Goal: Communication & Community: Answer question/provide support

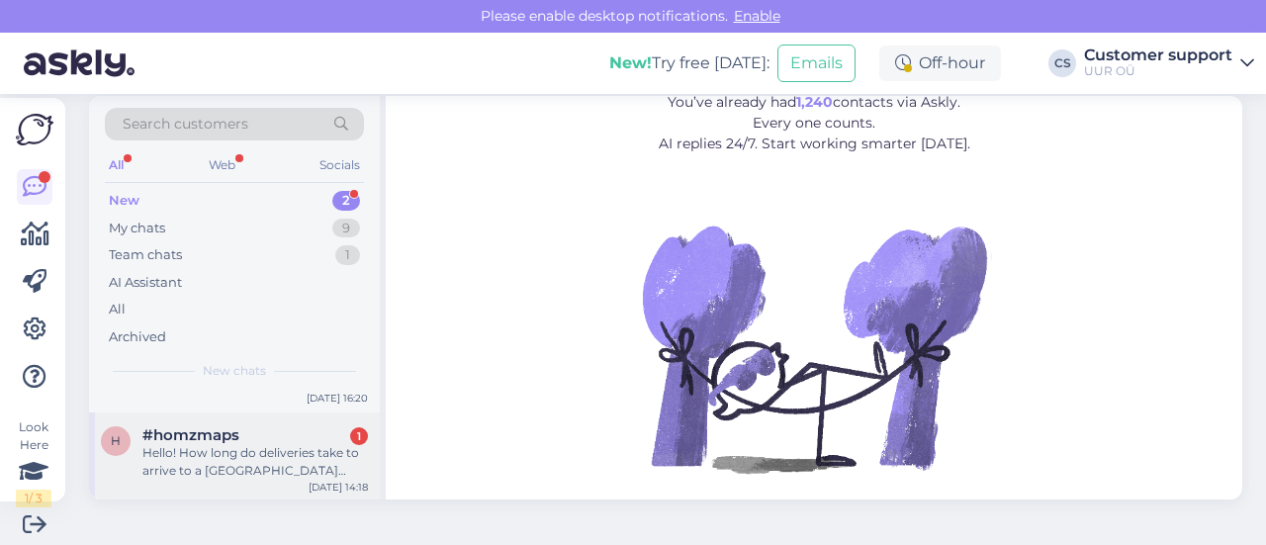
scroll to position [30, 0]
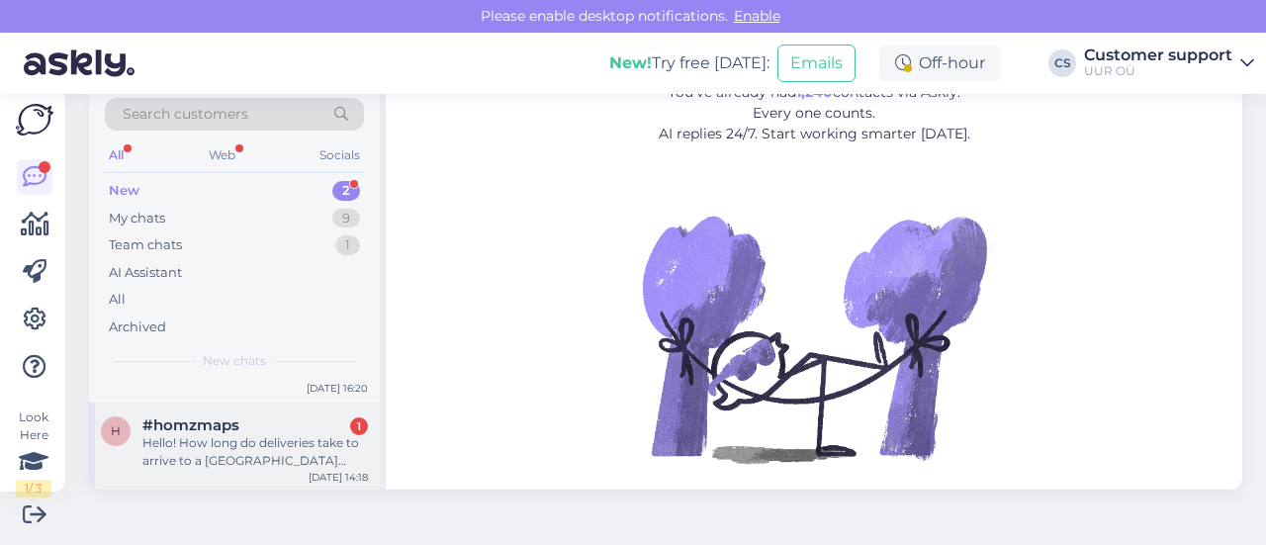
click at [236, 434] on div "Hello! How long do deliveries take to arrive to a [GEOGRAPHIC_DATA] address? Th…" at bounding box center [254, 452] width 225 height 36
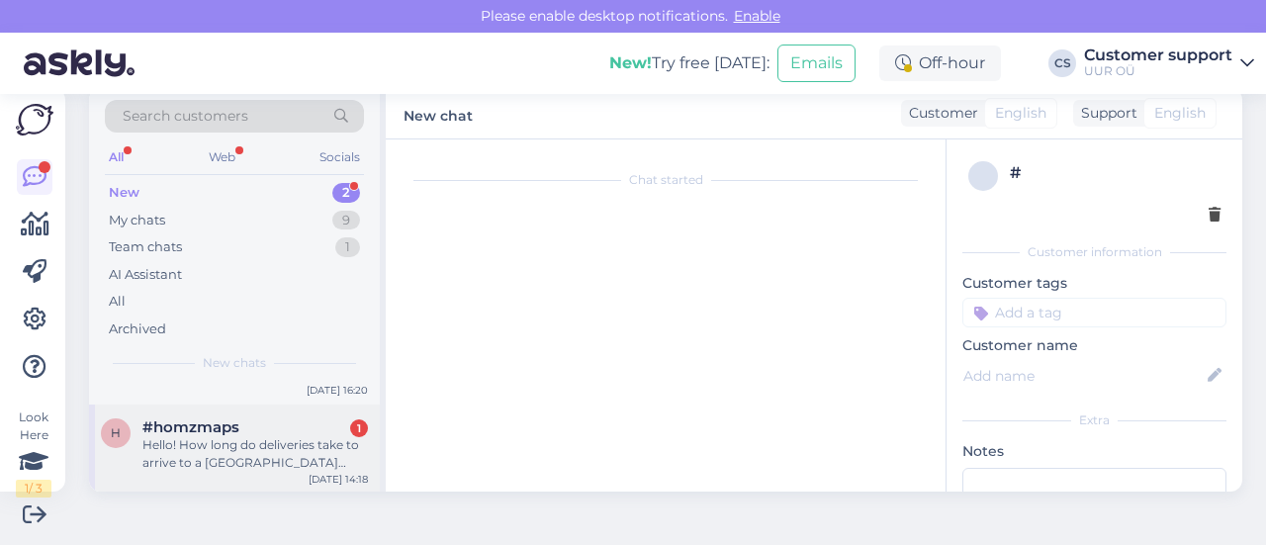
scroll to position [42, 0]
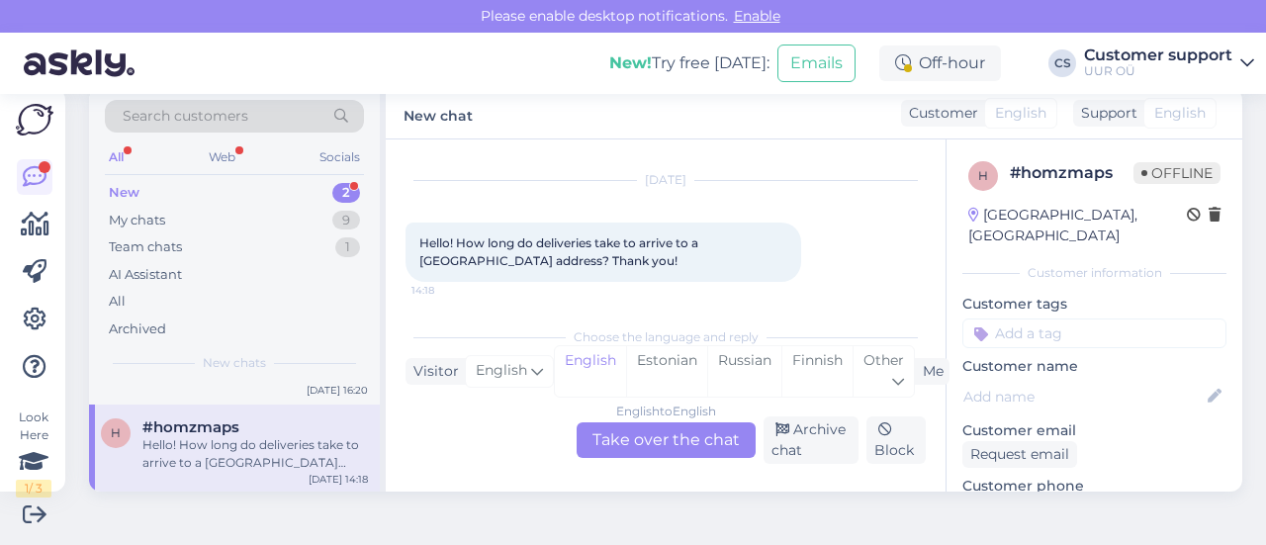
click at [668, 452] on div "English to English Take over the chat" at bounding box center [665, 440] width 179 height 36
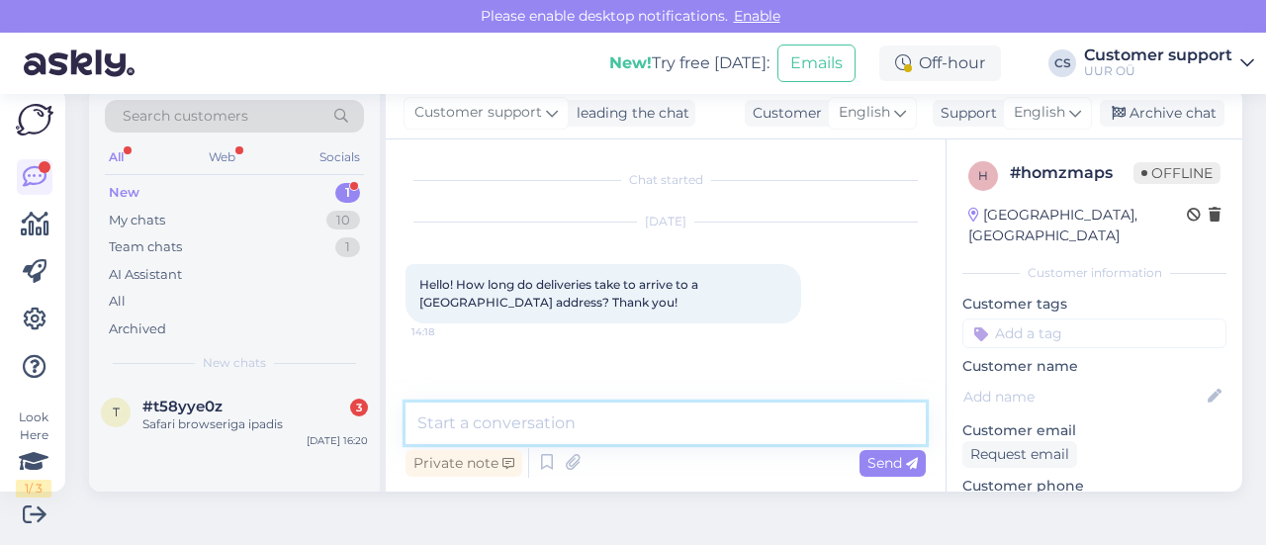
click at [640, 424] on textarea at bounding box center [665, 423] width 520 height 42
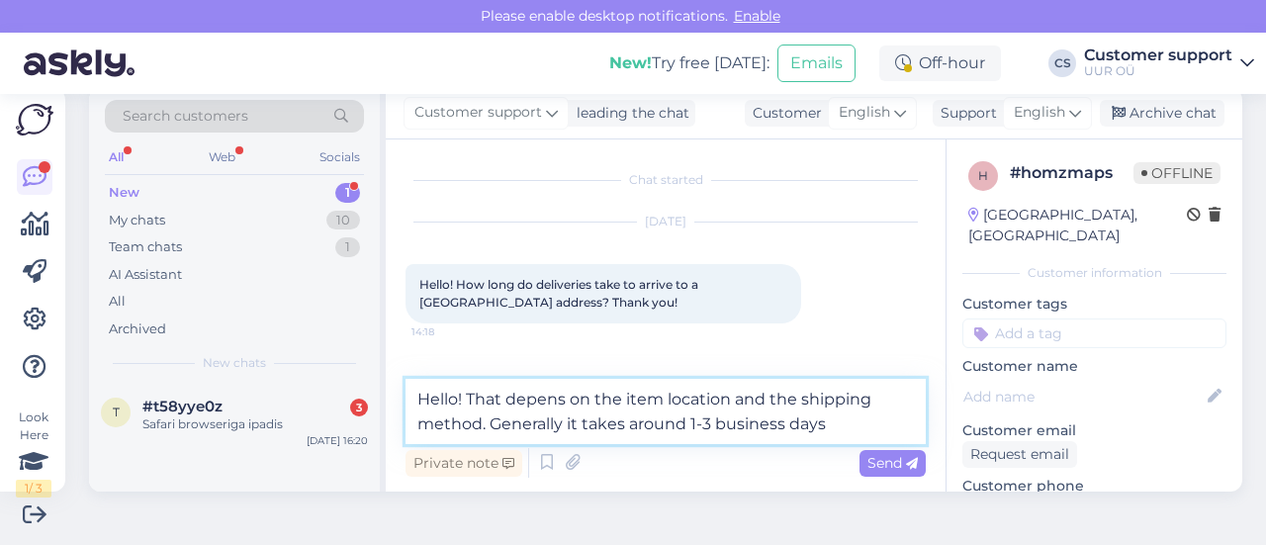
type textarea "Hello! That depens on the item location and the shipping method. Generally it t…"
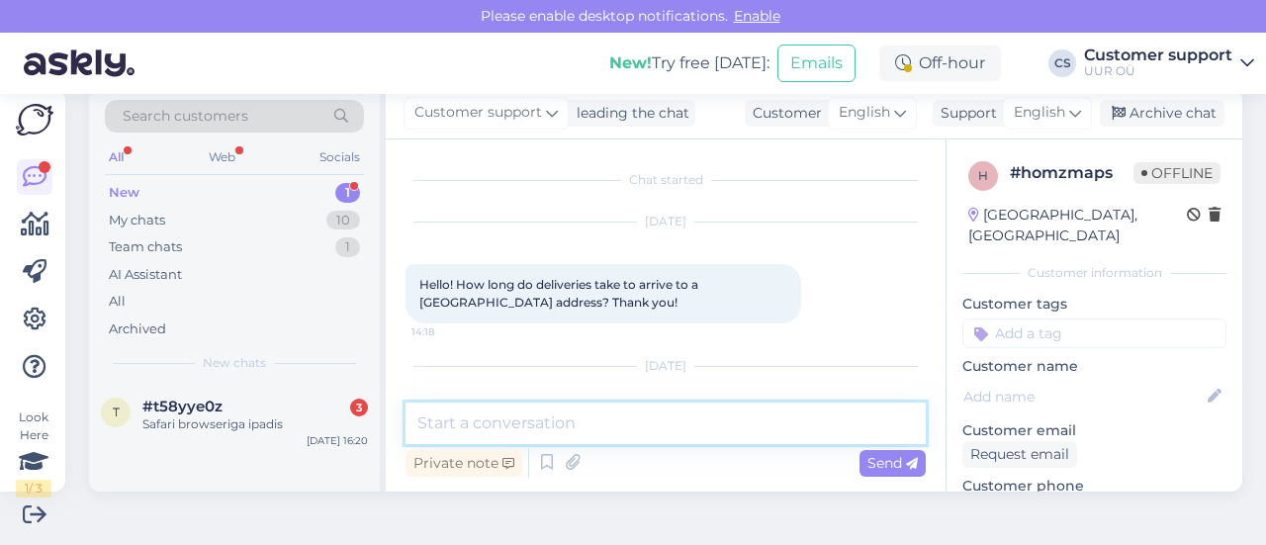
scroll to position [104, 0]
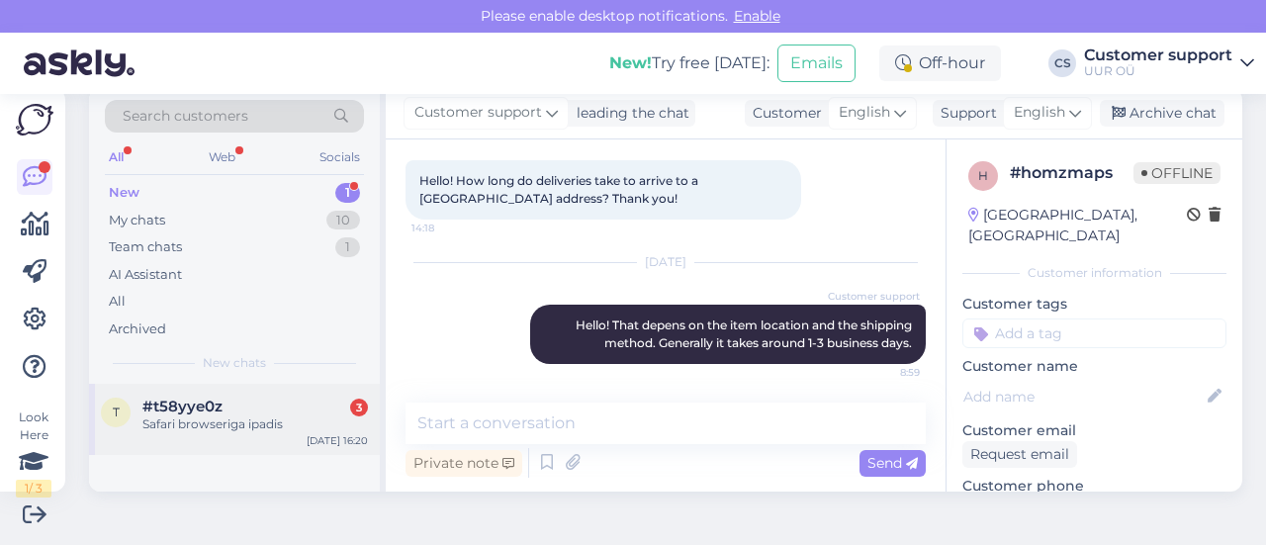
click at [217, 440] on div "t #t58yye0z 3 Safari browseriga ipadis [DATE] 16:20" at bounding box center [234, 419] width 291 height 71
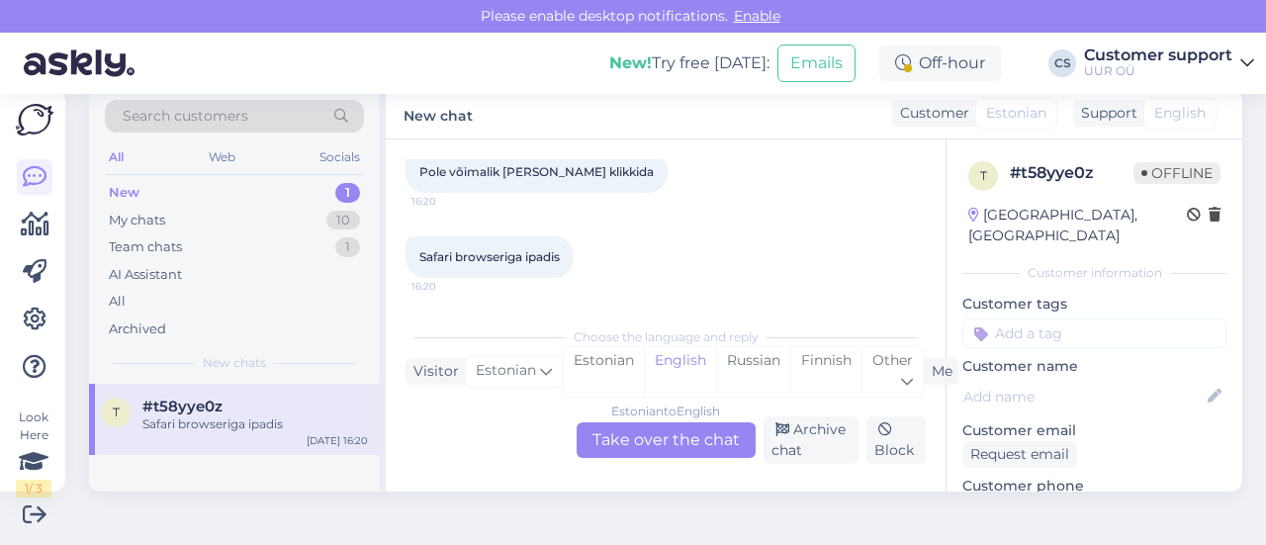
click at [722, 441] on div "Estonian to English Take over the chat" at bounding box center [665, 440] width 179 height 36
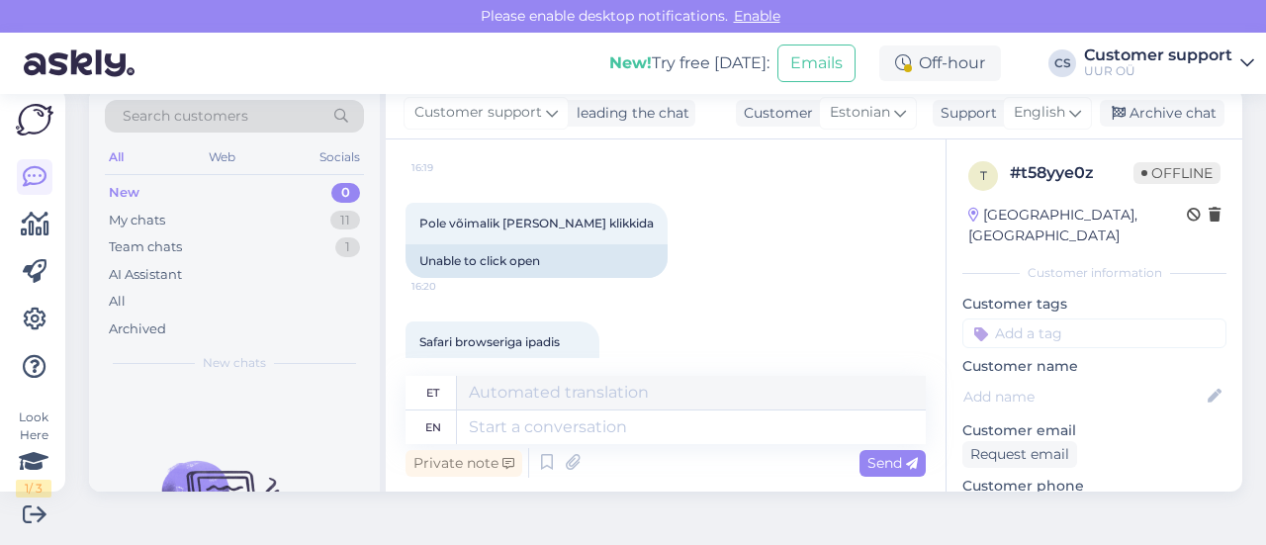
scroll to position [257, 0]
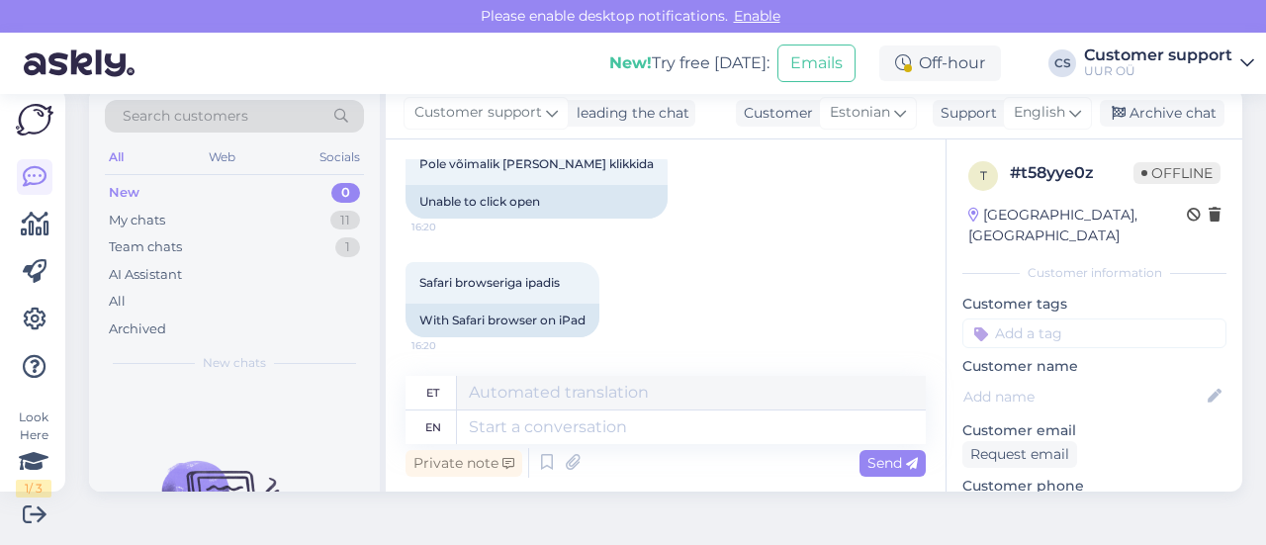
click at [1062, 95] on div "Customer support leading the chat Customer Estonian Support English Archive chat" at bounding box center [814, 113] width 856 height 51
click at [1049, 110] on span "English" at bounding box center [1038, 113] width 51 height 22
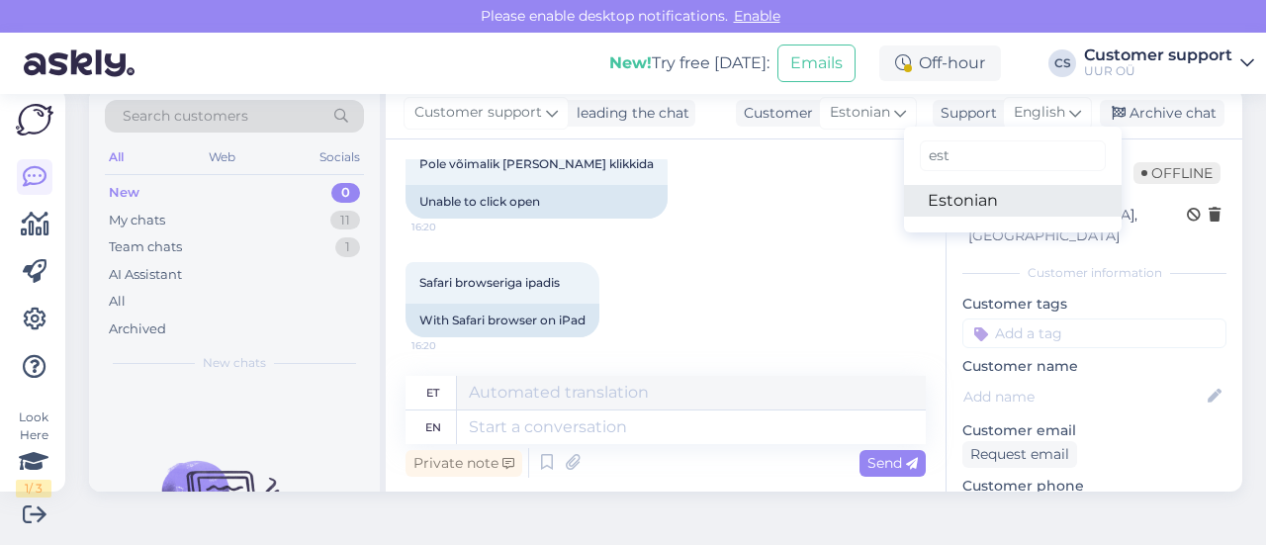
type input "est"
drag, startPoint x: 984, startPoint y: 194, endPoint x: 973, endPoint y: 187, distance: 12.9
click at [983, 194] on link "Estonian" at bounding box center [1013, 201] width 218 height 32
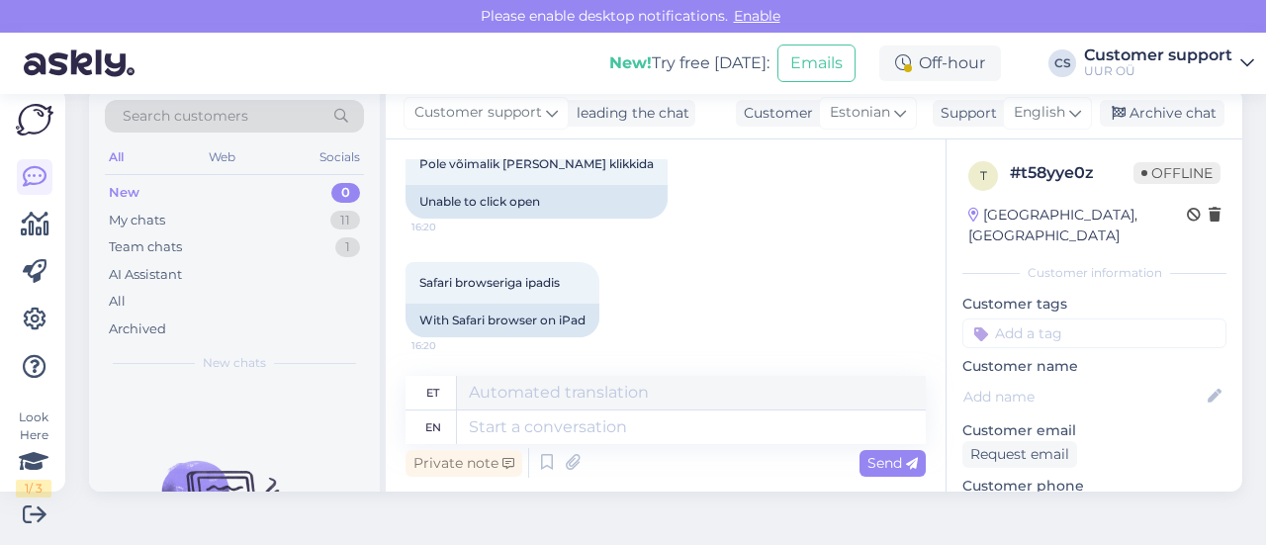
scroll to position [230, 0]
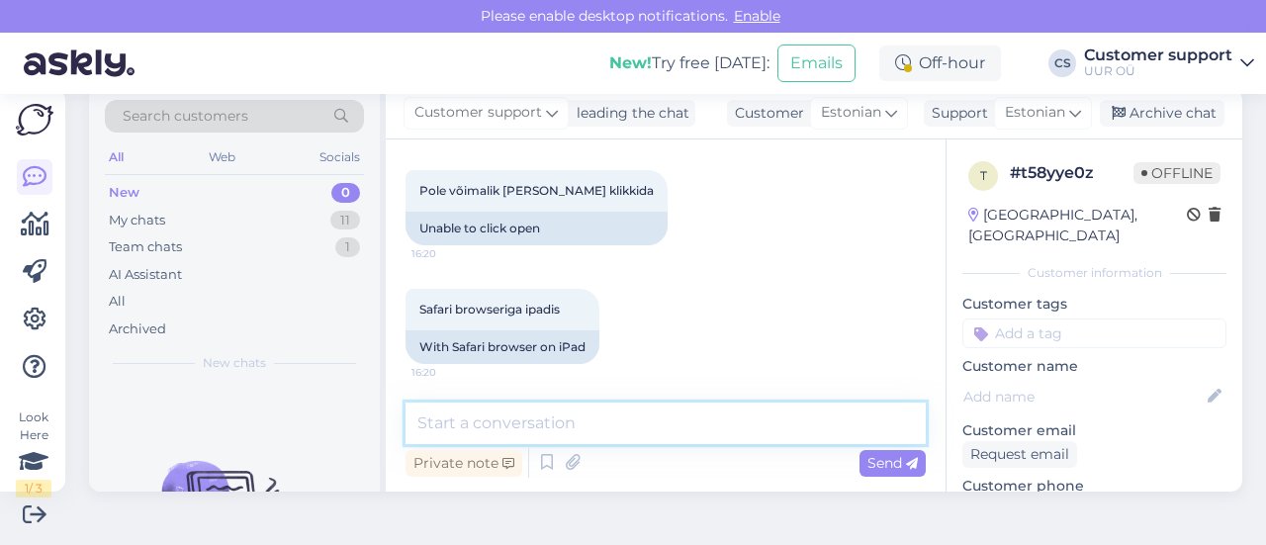
click at [511, 424] on textarea at bounding box center [665, 423] width 520 height 42
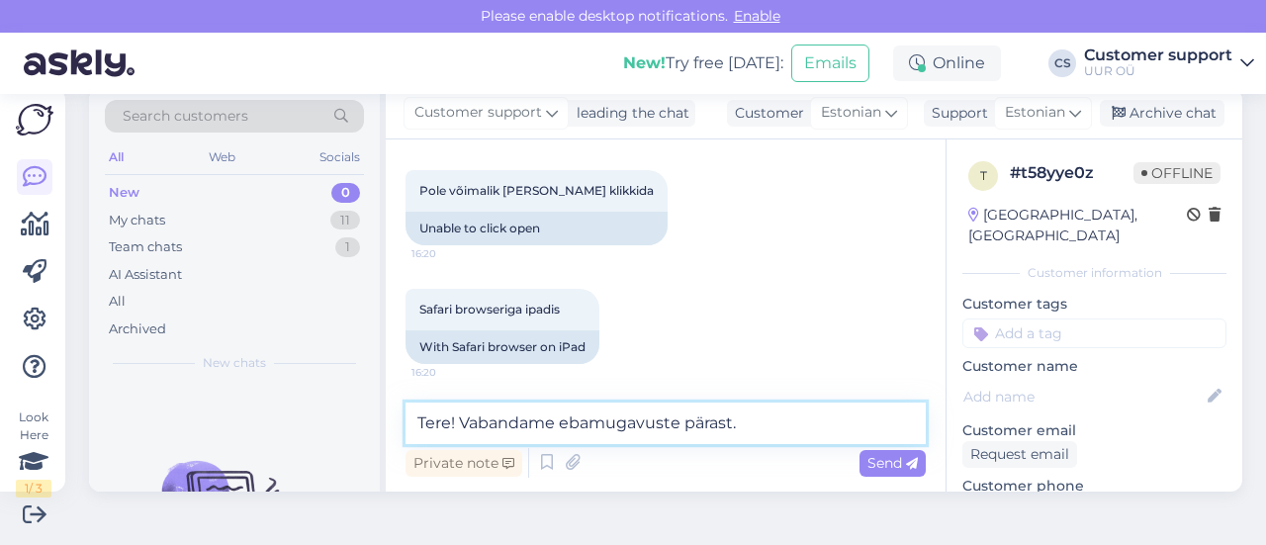
click at [579, 424] on textarea "Tere! Vabandame ebamugavuste pärast." at bounding box center [665, 423] width 520 height 42
click at [803, 418] on textarea "Tere! Vabandame võimalike tõrgete pärast." at bounding box center [665, 423] width 520 height 42
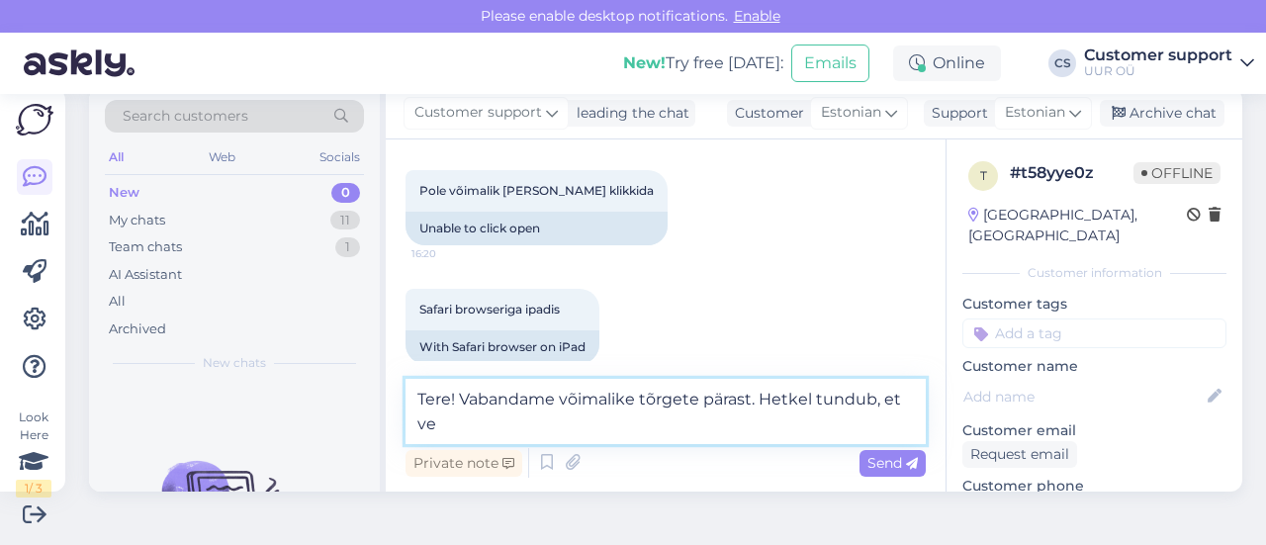
scroll to position [254, 0]
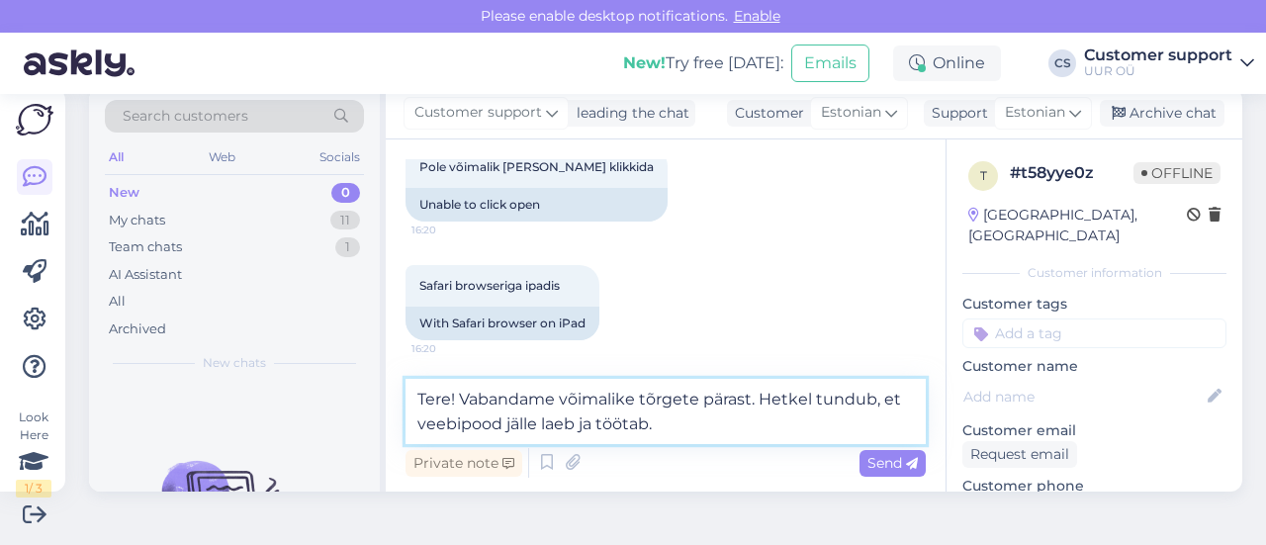
drag, startPoint x: 658, startPoint y: 417, endPoint x: 505, endPoint y: 420, distance: 153.3
click at [505, 420] on textarea "Tere! Vabandame võimalike tõrgete pärast. Hetkel tundub, et veebipood jälle lae…" at bounding box center [665, 411] width 520 height 65
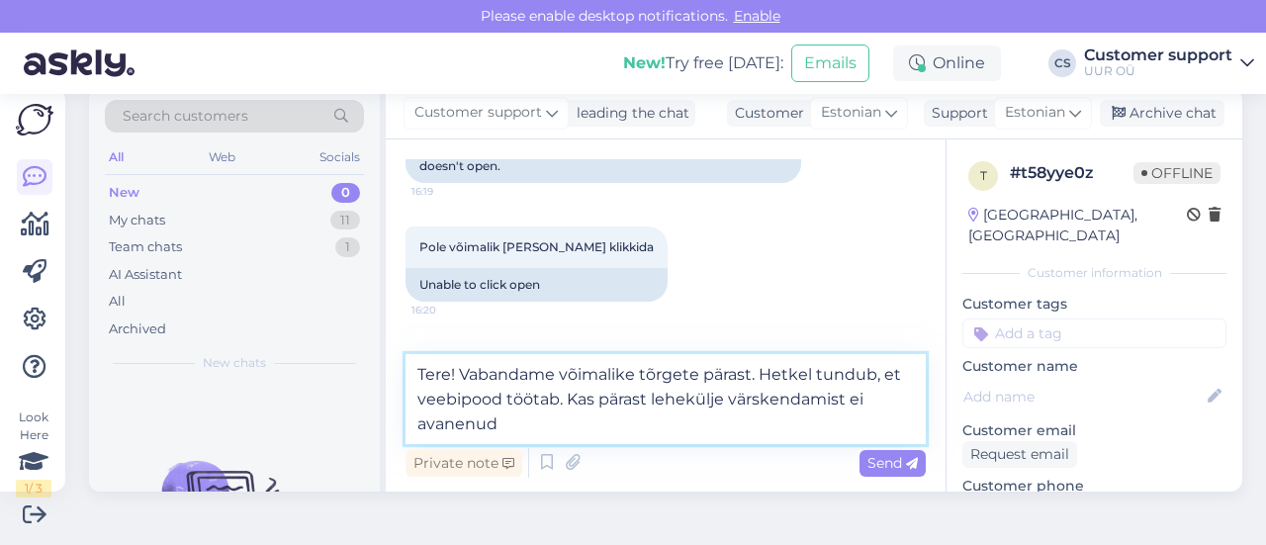
scroll to position [59, 0]
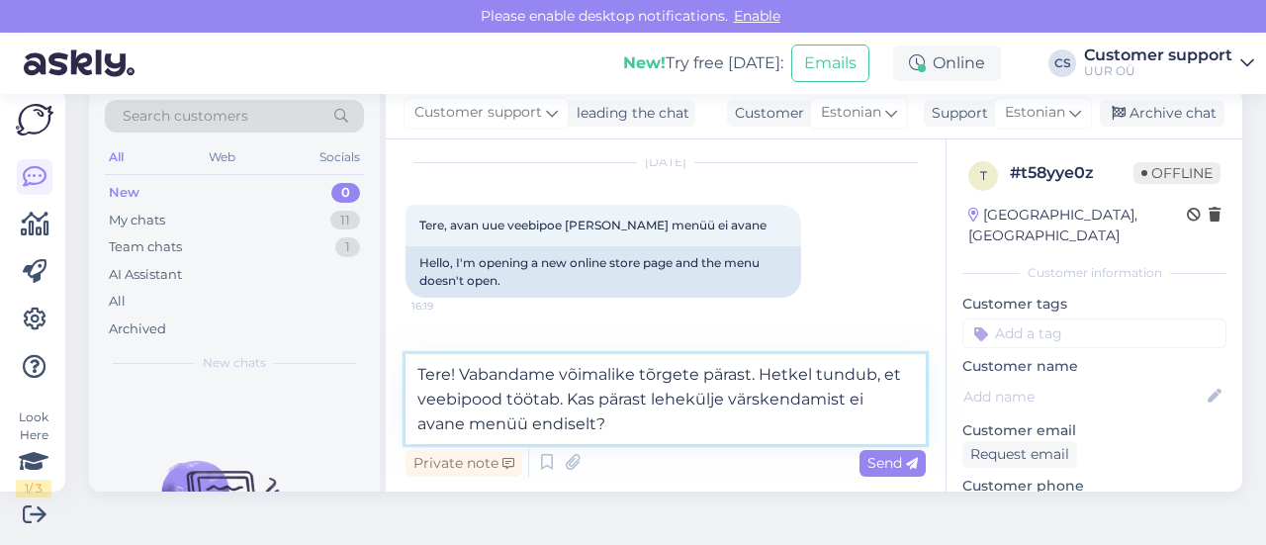
type textarea "Tere! Vabandame võimalike tõrgete pärast. Hetkel tundub, et veebipood töötab. K…"
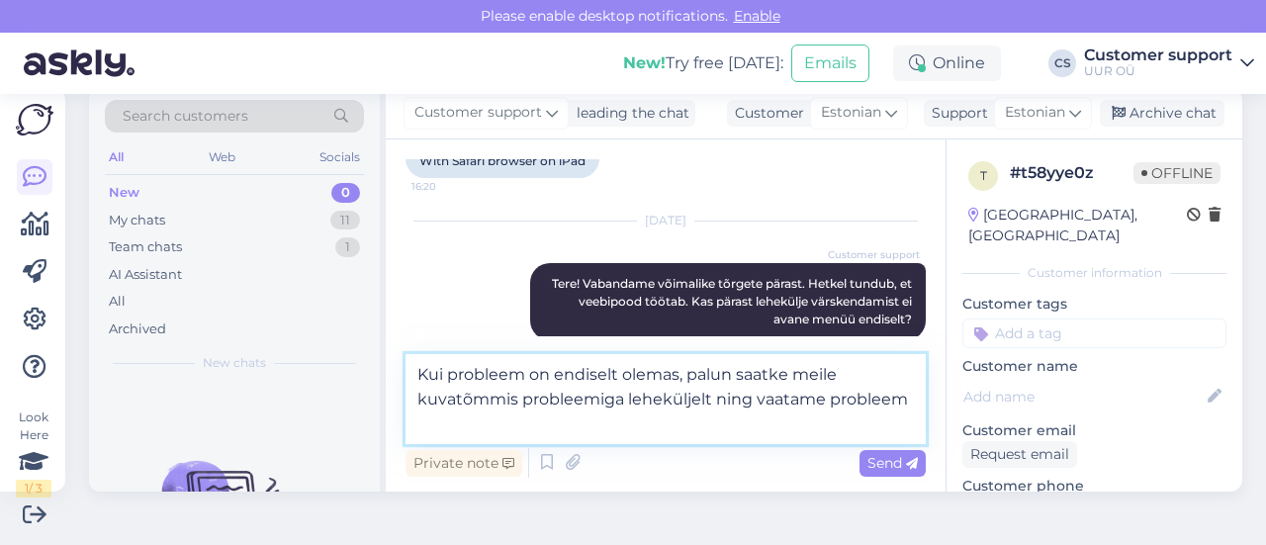
scroll to position [441, 0]
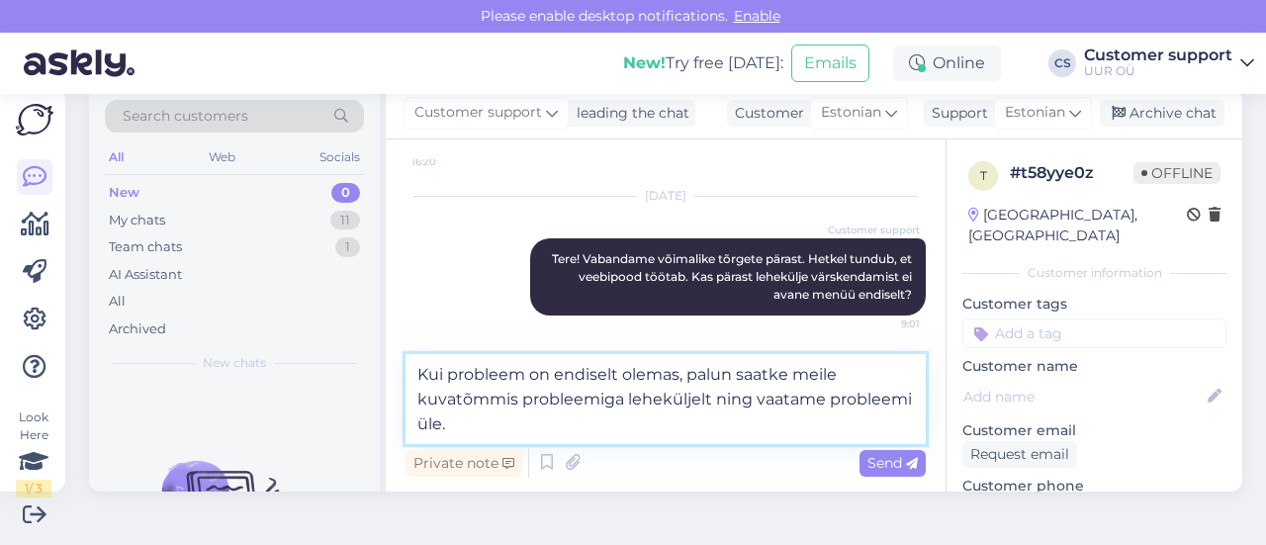
type textarea "Kui probleem on endiselt olemas, palun saatke meile kuvatõmmis probleemiga lehe…"
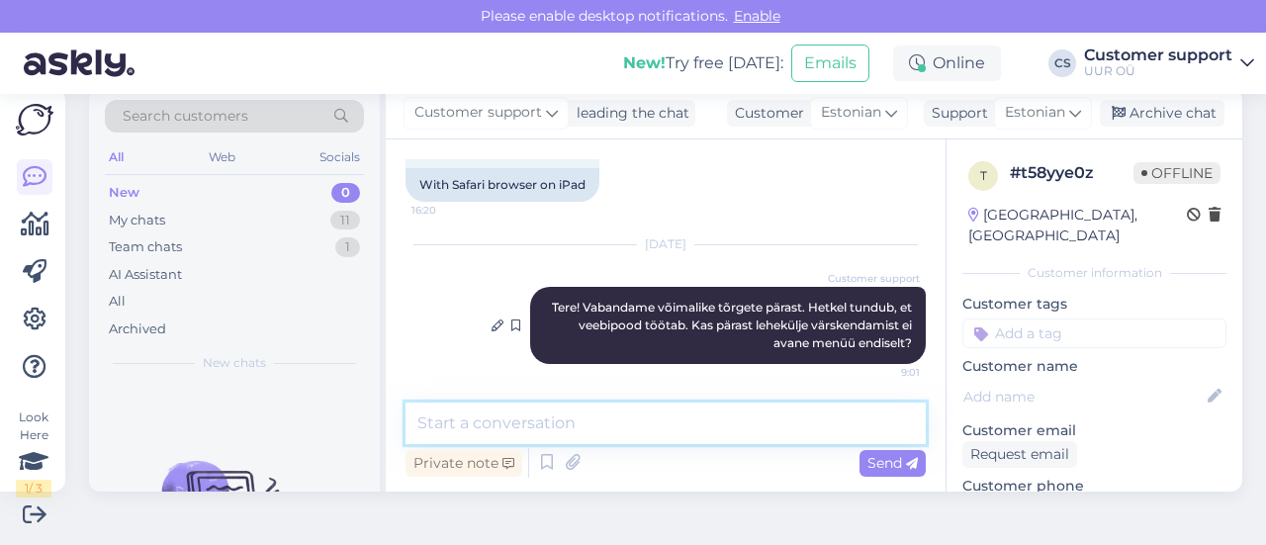
scroll to position [513, 0]
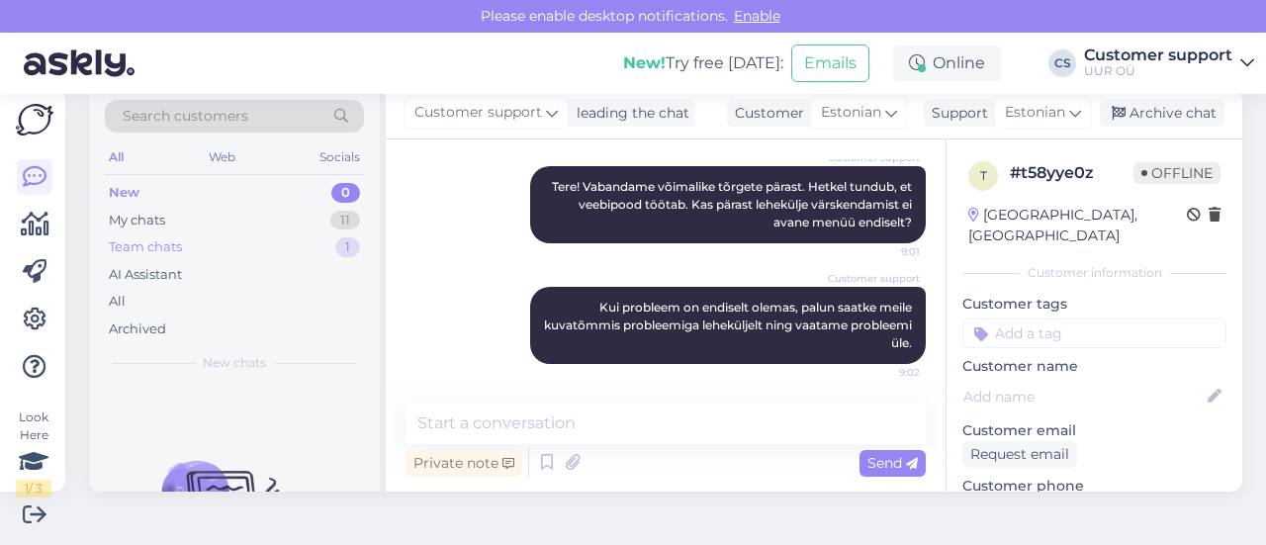
click at [261, 241] on div "Team chats 1" at bounding box center [234, 247] width 259 height 28
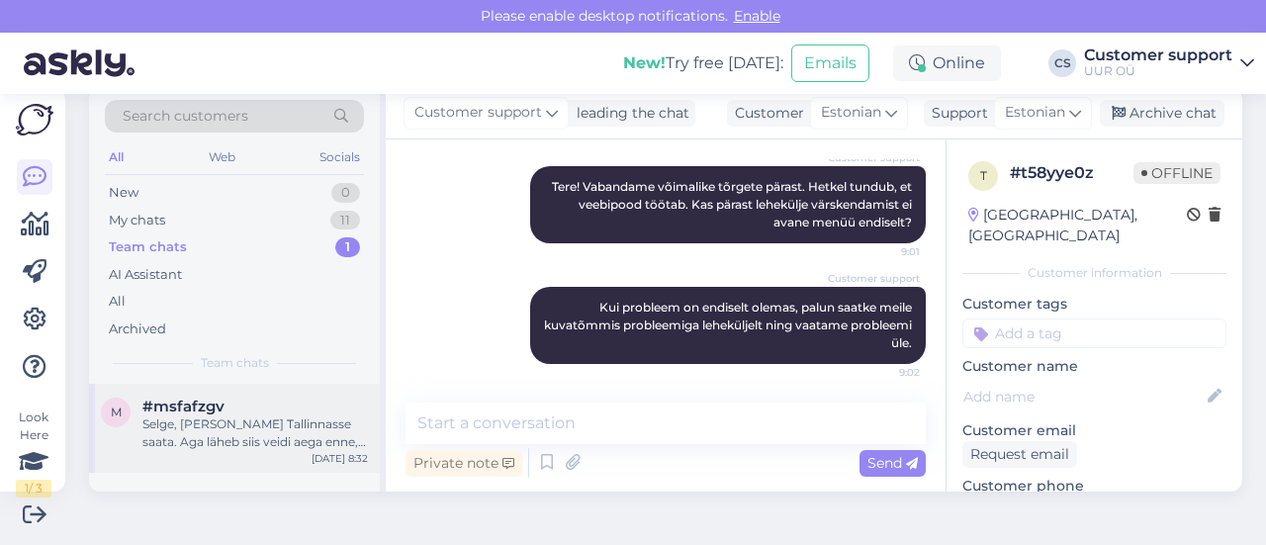
click at [274, 452] on div "m #msfafzgv Selge, [PERSON_NAME] Tallinnasse saata. Aga läheb siis veidi aega e…" at bounding box center [234, 428] width 291 height 89
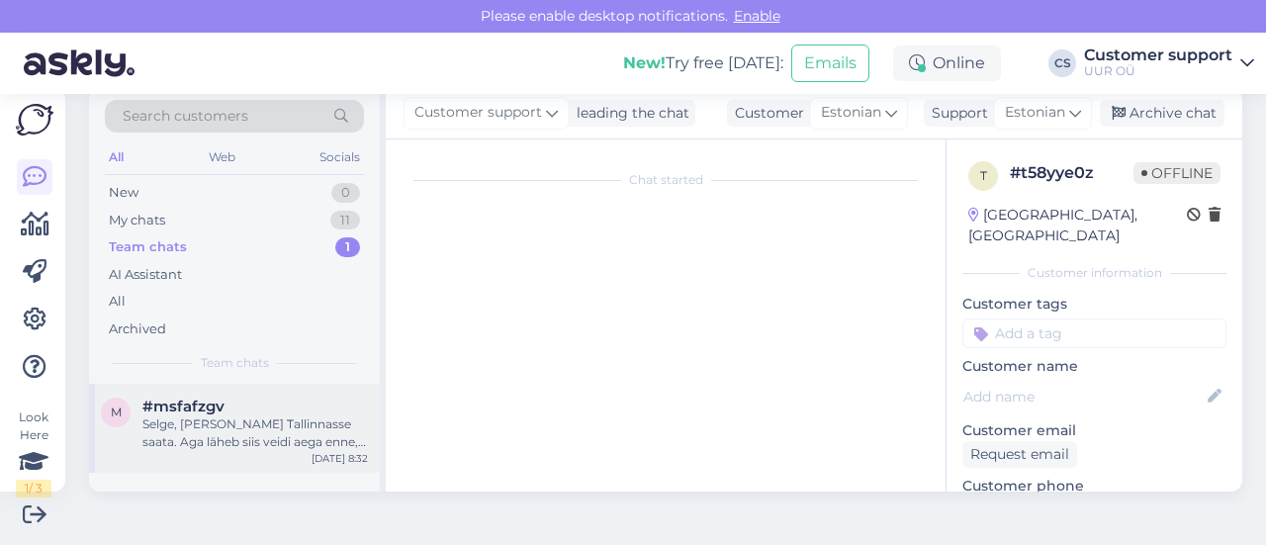
scroll to position [1100, 0]
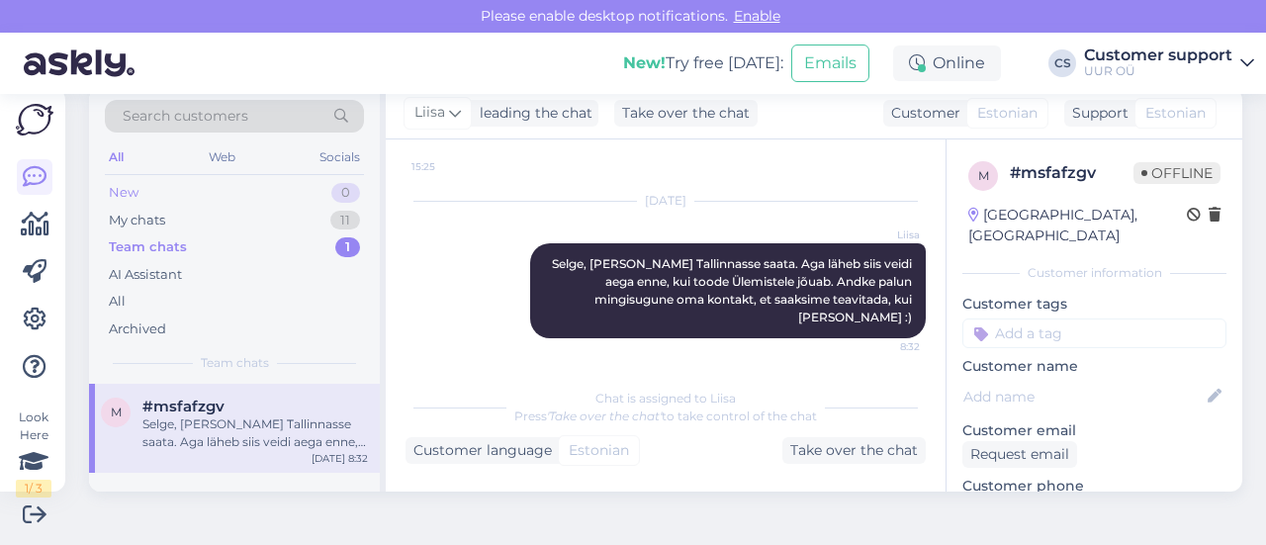
click at [166, 199] on div "New 0" at bounding box center [234, 193] width 259 height 28
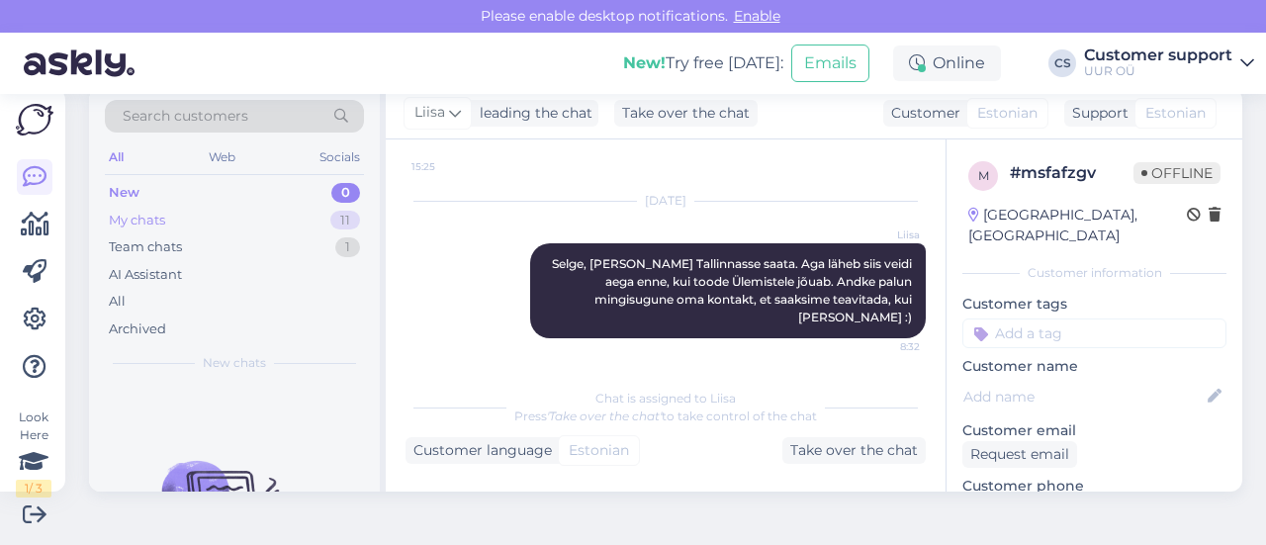
click at [165, 222] on div "My chats" at bounding box center [137, 221] width 56 height 20
